Goal: Task Accomplishment & Management: Manage account settings

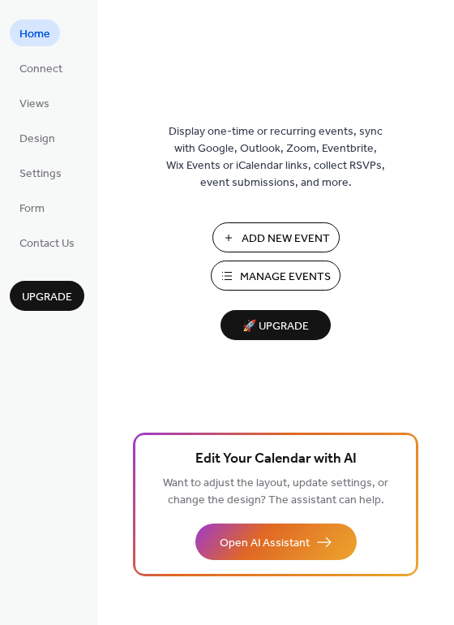
click at [291, 280] on span "Manage Events" at bounding box center [285, 277] width 91 height 17
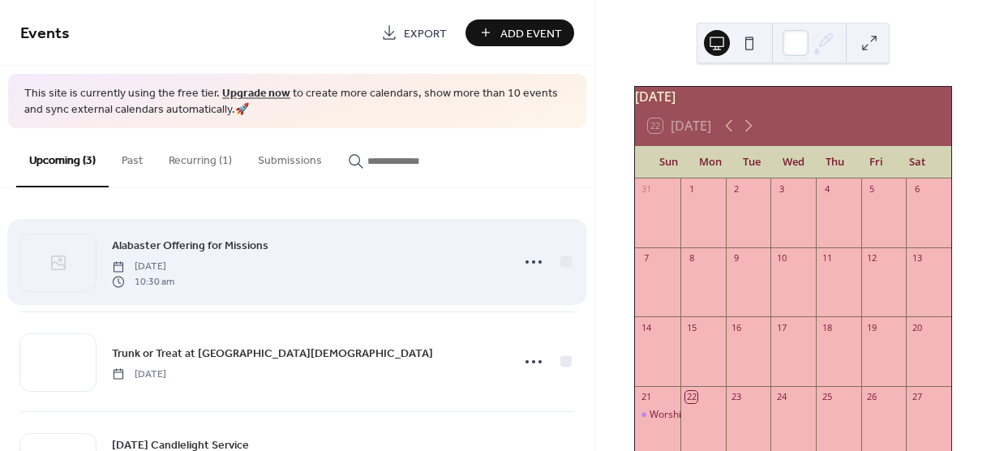
click at [397, 294] on div "Alabaster Offering for Missions [DATE] 10:30 am" at bounding box center [297, 262] width 554 height 99
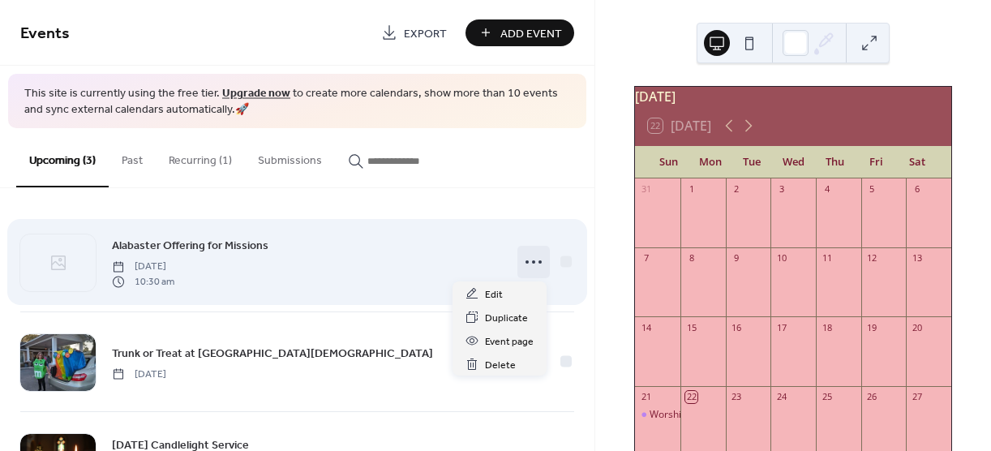
click at [531, 267] on icon at bounding box center [534, 262] width 26 height 26
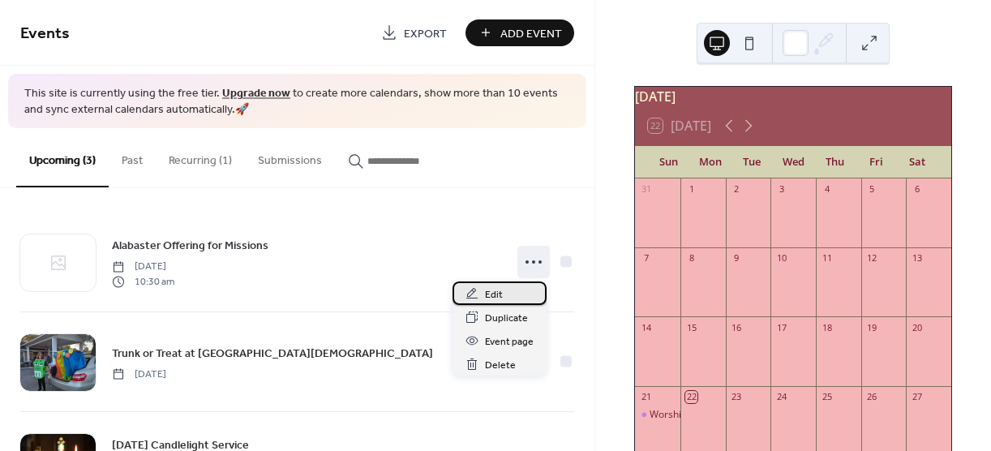
click at [508, 293] on div "Edit" at bounding box center [500, 294] width 94 height 24
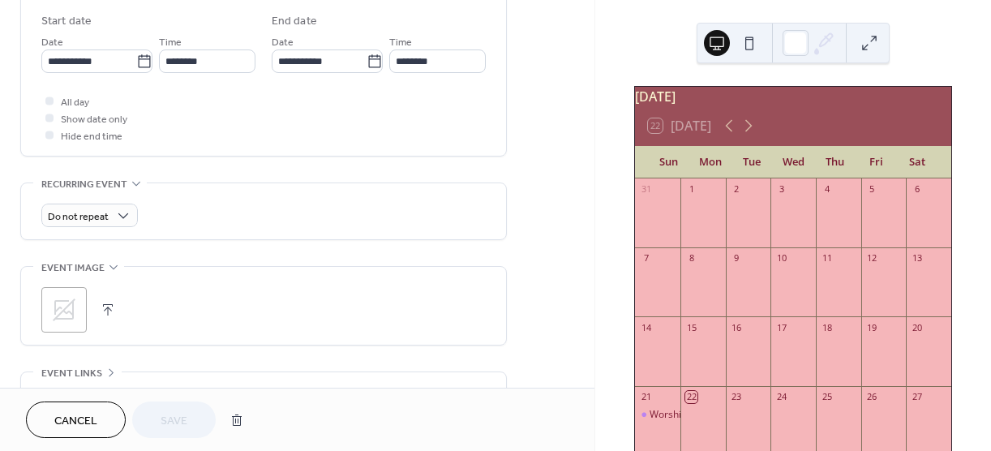
scroll to position [544, 0]
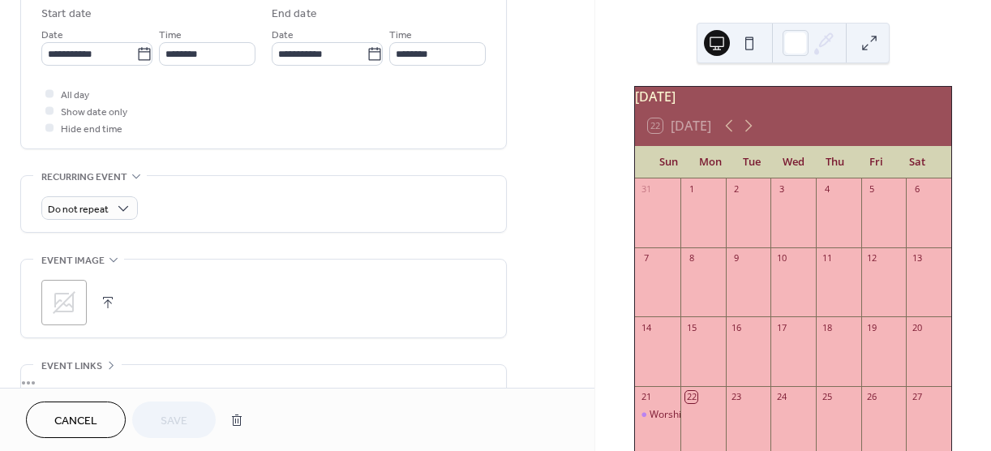
click at [81, 307] on div ";" at bounding box center [63, 302] width 45 height 45
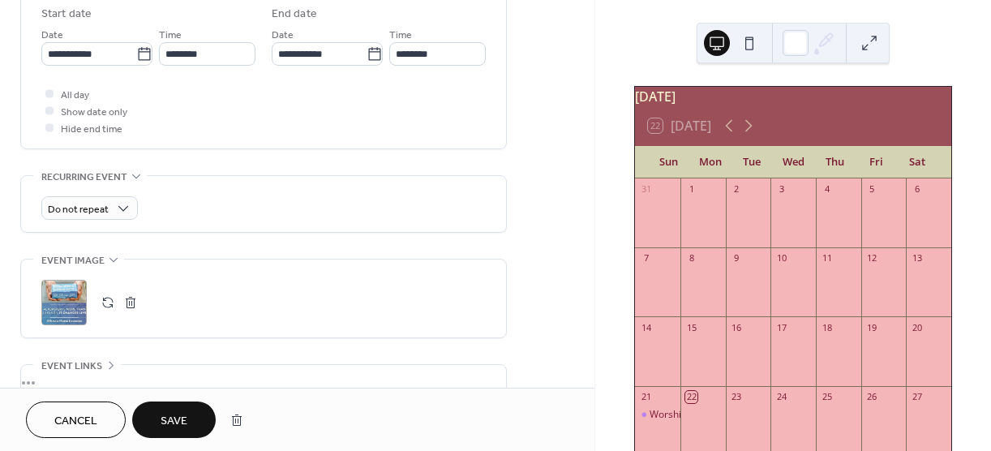
click at [174, 430] on span "Save" at bounding box center [174, 421] width 27 height 17
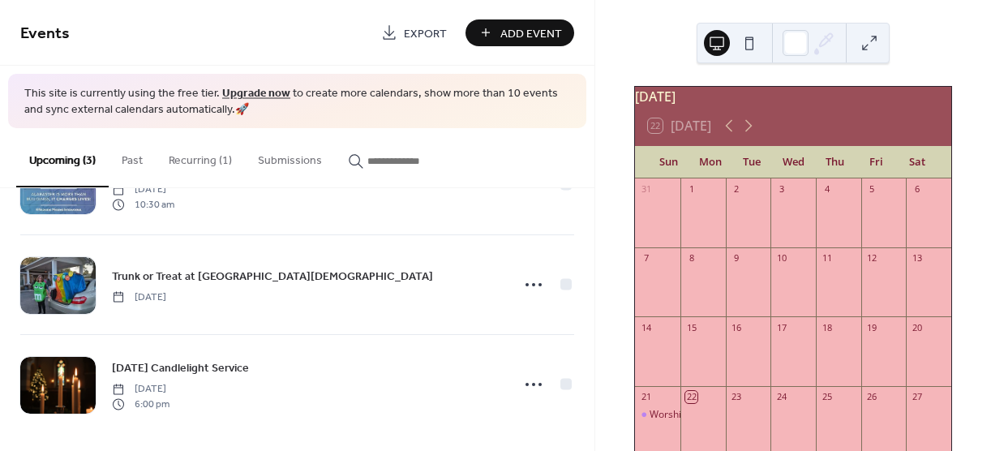
scroll to position [84, 0]
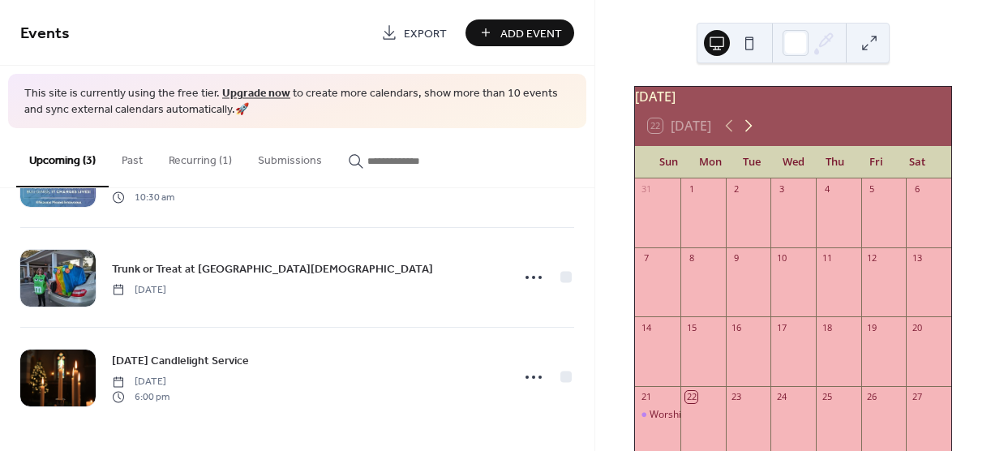
click at [754, 133] on icon at bounding box center [748, 125] width 19 height 19
